Goal: Obtain resource: Download file/media

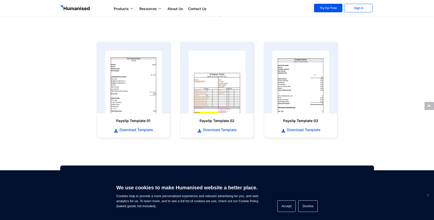
scroll to position [251, 0]
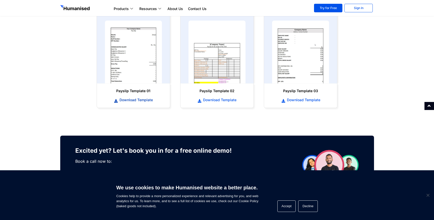
click at [140, 102] on span "Download Template" at bounding box center [135, 99] width 35 height 5
click at [430, 106] on span at bounding box center [429, 106] width 4 height 4
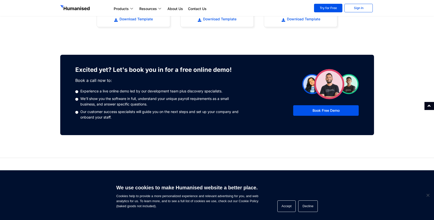
scroll to position [366, 0]
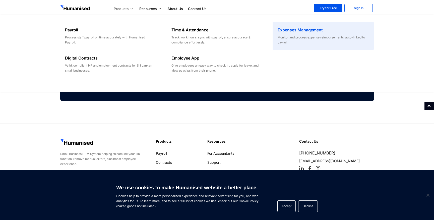
drag, startPoint x: 295, startPoint y: 31, endPoint x: 286, endPoint y: 29, distance: 9.8
click at [286, 29] on h6 "Expenses Management" at bounding box center [323, 30] width 91 height 6
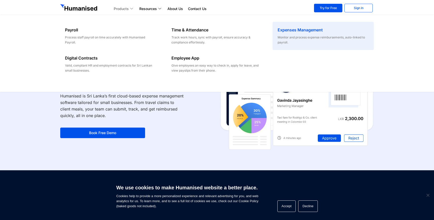
click at [300, 29] on h6 "Expenses Management" at bounding box center [323, 30] width 91 height 6
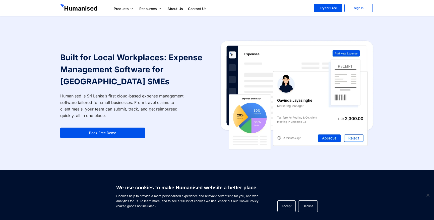
click at [394, 118] on section "Built for Local Workplaces: Expense Management Software for Sri Lankan SMEs Hum…" at bounding box center [217, 91] width 434 height 182
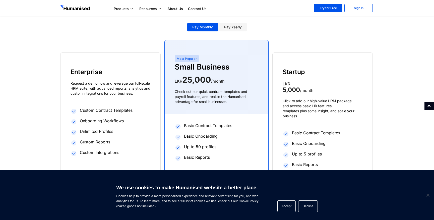
scroll to position [778, 0]
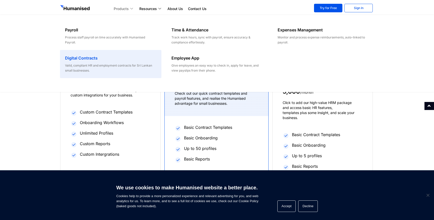
click at [88, 57] on h6 "Digital Contracts" at bounding box center [110, 58] width 91 height 6
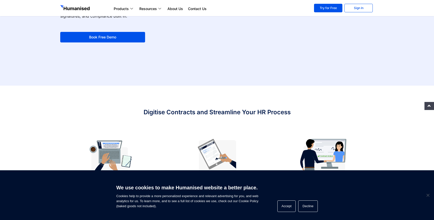
scroll to position [100, 0]
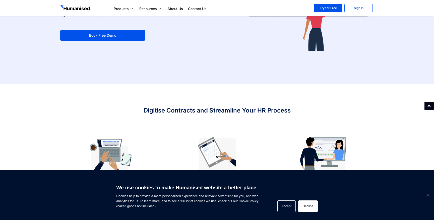
click at [311, 208] on button "Decline" at bounding box center [307, 206] width 19 height 12
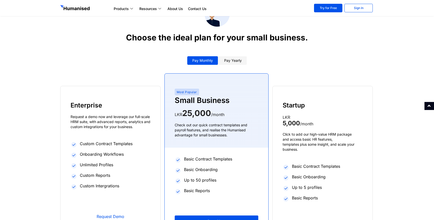
scroll to position [828, 0]
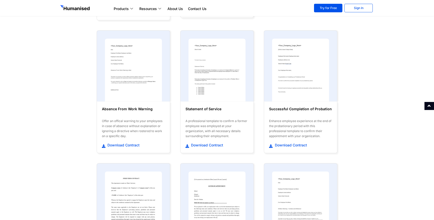
scroll to position [201, 0]
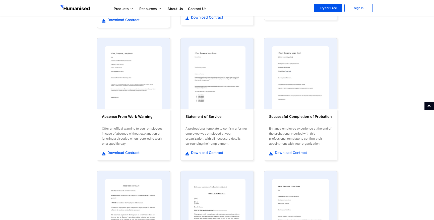
click at [365, 115] on section "Absence From Work Warning Offer an offical warning to your employees in case of…" at bounding box center [217, 99] width 434 height 133
click at [367, 112] on section "Absence From Work Warning Offer an offical warning to your employees in case of…" at bounding box center [217, 99] width 434 height 133
click at [369, 90] on section "Absence From Work Warning Offer an offical warning to your employees in case of…" at bounding box center [217, 99] width 434 height 133
click at [370, 95] on section "Absence From Work Warning Offer an offical warning to your employees in case of…" at bounding box center [217, 99] width 434 height 133
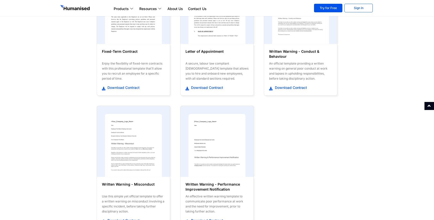
scroll to position [398, 0]
